Goal: Navigation & Orientation: Find specific page/section

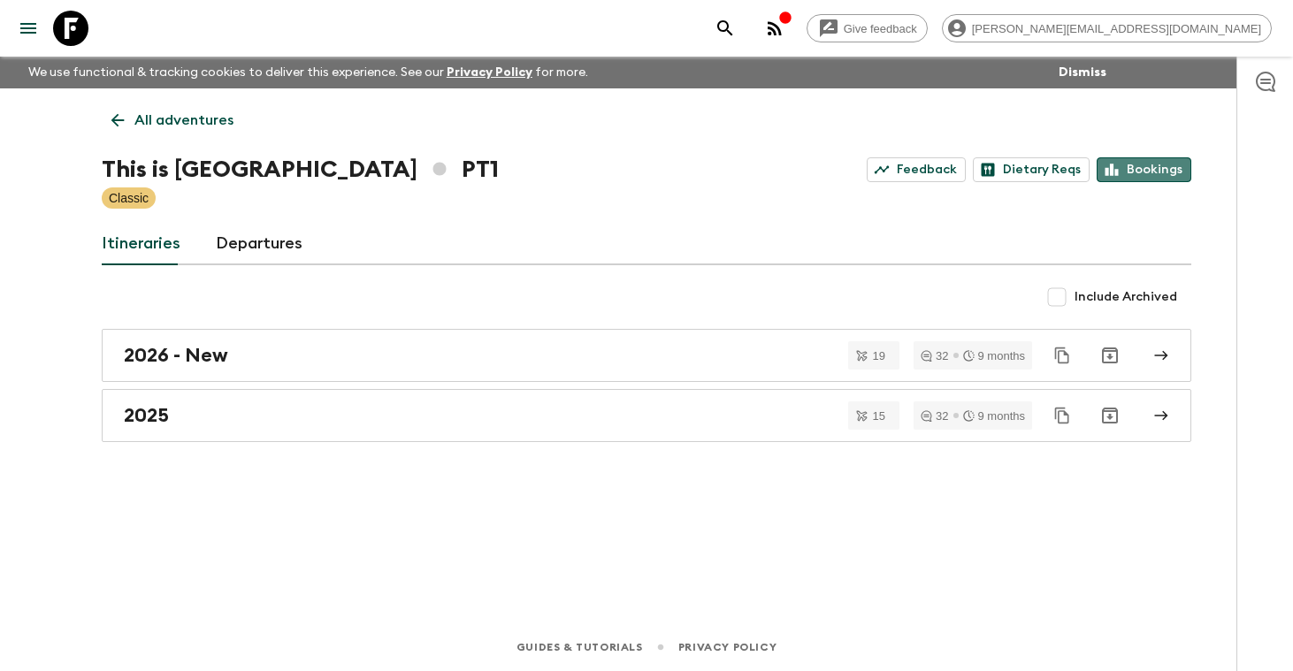
click at [1159, 171] on link "Bookings" at bounding box center [1143, 169] width 95 height 25
click at [200, 127] on p "All adventures" at bounding box center [183, 120] width 99 height 21
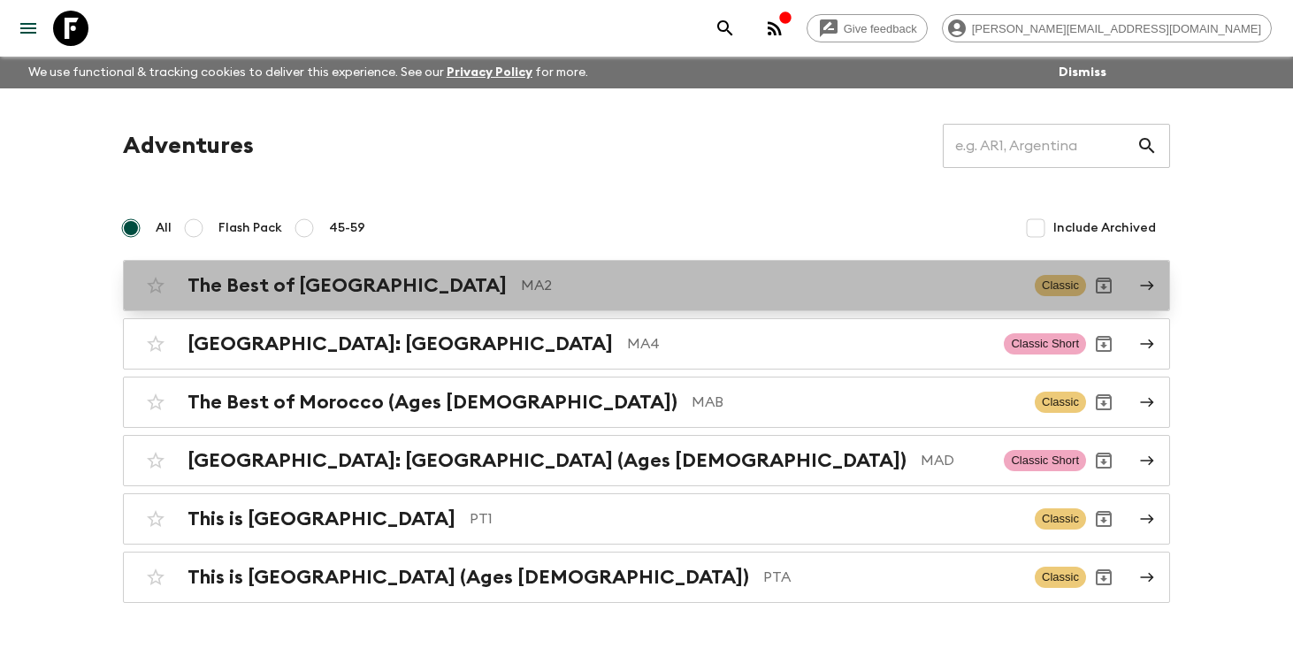
click at [279, 288] on h2 "The Best of [GEOGRAPHIC_DATA]" at bounding box center [346, 285] width 319 height 23
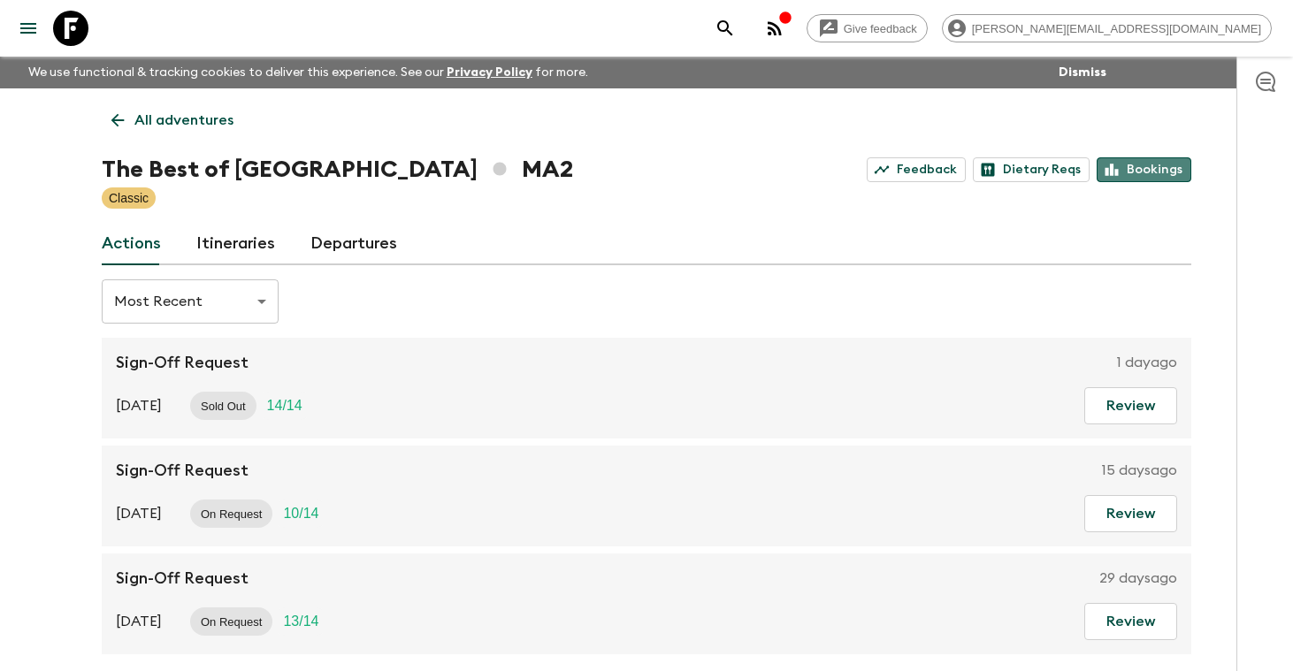
click at [1161, 164] on link "Bookings" at bounding box center [1143, 169] width 95 height 25
click at [180, 125] on p "All adventures" at bounding box center [183, 120] width 99 height 21
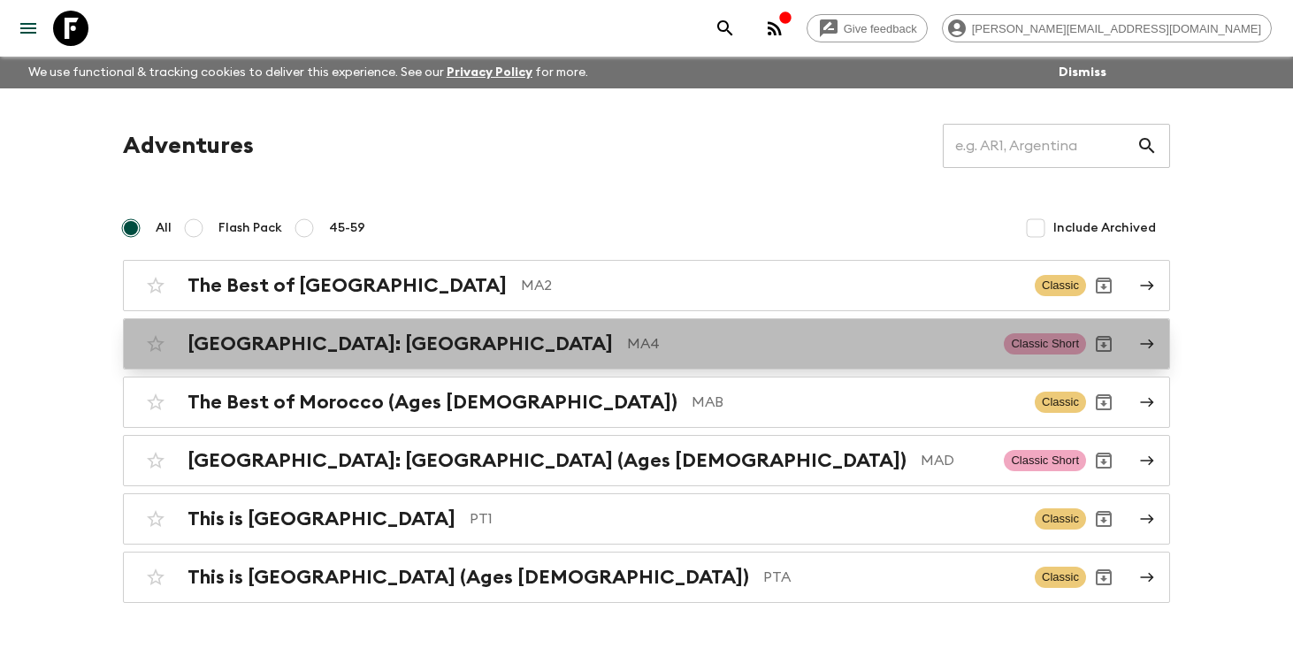
click at [307, 344] on h2 "[GEOGRAPHIC_DATA]: [GEOGRAPHIC_DATA]" at bounding box center [399, 343] width 425 height 23
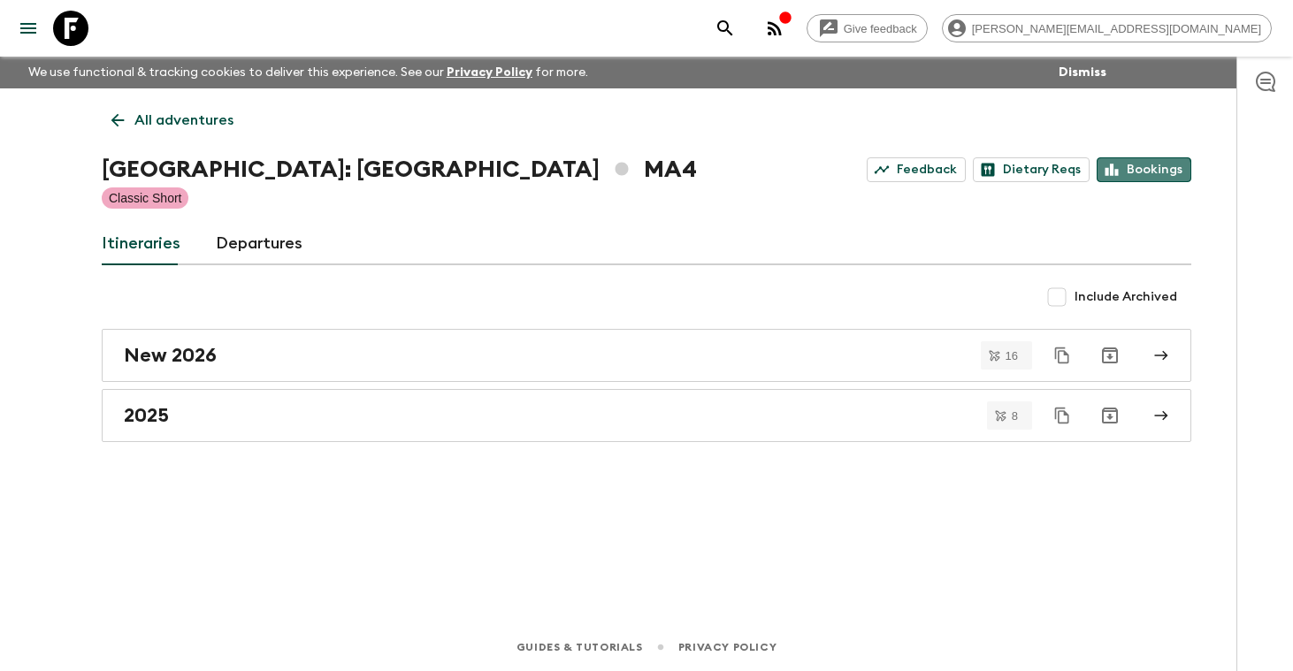
click at [1143, 172] on link "Bookings" at bounding box center [1143, 169] width 95 height 25
